Goal: Task Accomplishment & Management: Use online tool/utility

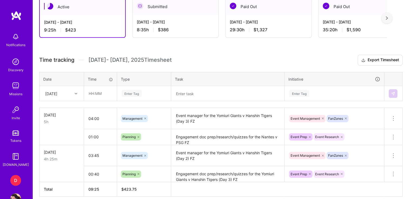
scroll to position [154, 0]
click at [91, 92] on input "text" at bounding box center [100, 93] width 32 height 14
type input "03:00"
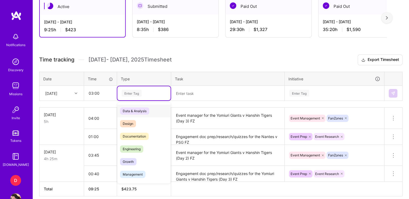
click at [146, 90] on div "Enter Tag" at bounding box center [144, 93] width 46 height 7
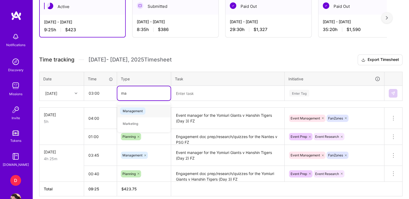
type input "man"
click at [138, 107] on span "Management" at bounding box center [132, 110] width 25 height 7
click at [202, 92] on textarea at bounding box center [227, 93] width 112 height 14
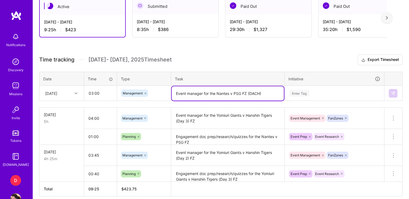
type textarea "Event manager for the Nantes v PSG FZ (DACH)"
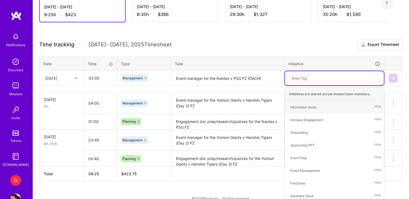
click at [212, 126] on textarea "Engagement doc prep/research/quizzes for the Nantes v PSG FZ" at bounding box center [227, 122] width 112 height 15
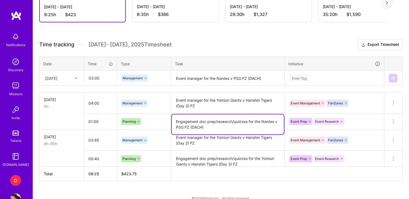
type textarea "Engagement doc prep/research/quizzes for the Nantes v PSG FZ (DACH)"
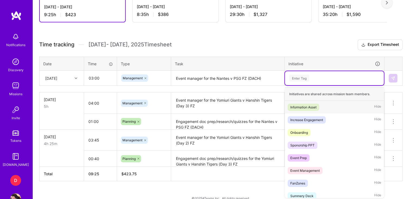
click at [308, 80] on div "Enter Tag" at bounding box center [334, 78] width 99 height 14
click at [308, 171] on div "Event Management" at bounding box center [304, 171] width 29 height 6
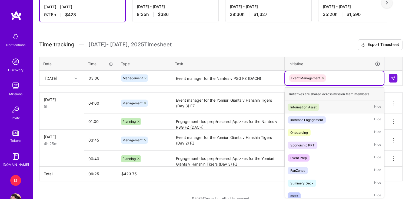
click at [336, 78] on div "Event Management" at bounding box center [333, 78] width 91 height 8
click at [302, 168] on div "FanZones" at bounding box center [297, 171] width 15 height 6
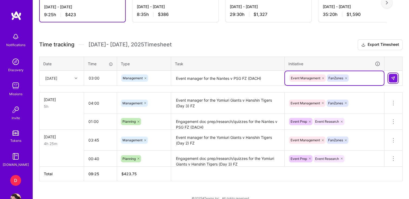
click at [394, 77] on img at bounding box center [393, 78] width 4 height 4
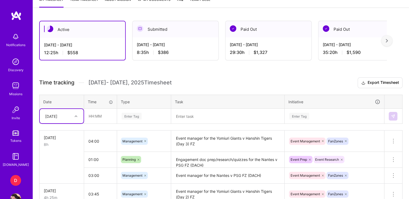
scroll to position [132, 0]
